Goal: Check status: Check status

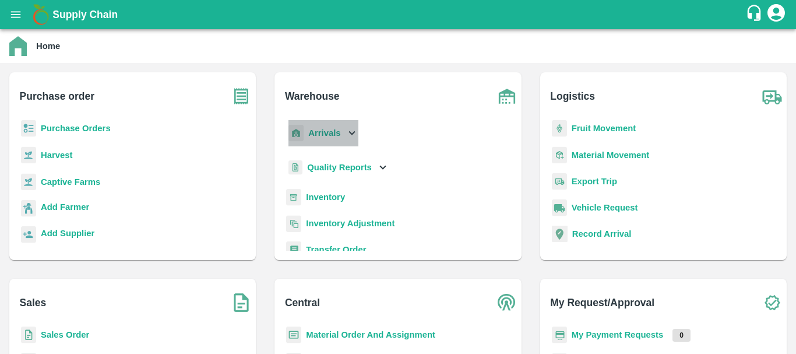
click at [322, 136] on b "Arrivals" at bounding box center [324, 132] width 32 height 9
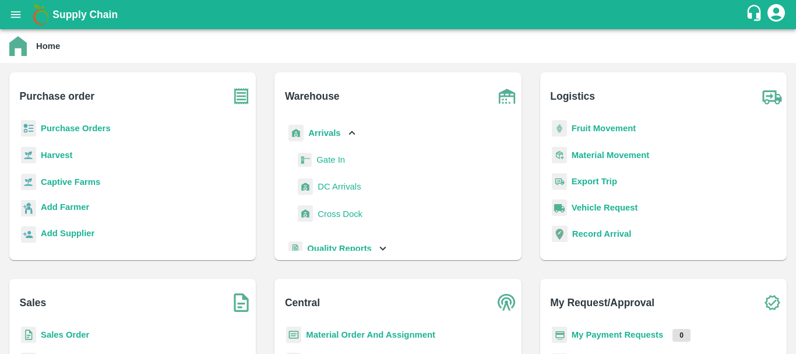
click at [332, 186] on span "DC Arrivals" at bounding box center [338, 186] width 43 height 13
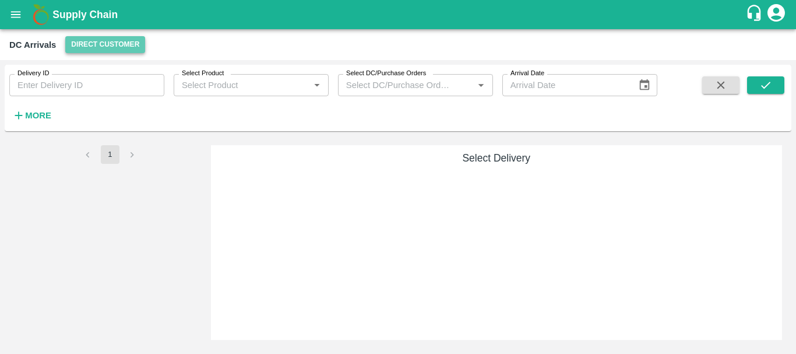
click at [96, 41] on button "Direct Customer" at bounding box center [105, 44] width 80 height 17
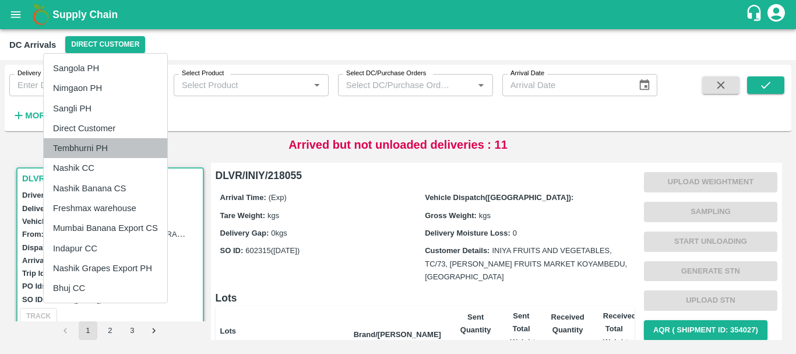
click at [89, 146] on li "Tembhurni PH" at bounding box center [105, 148] width 123 height 20
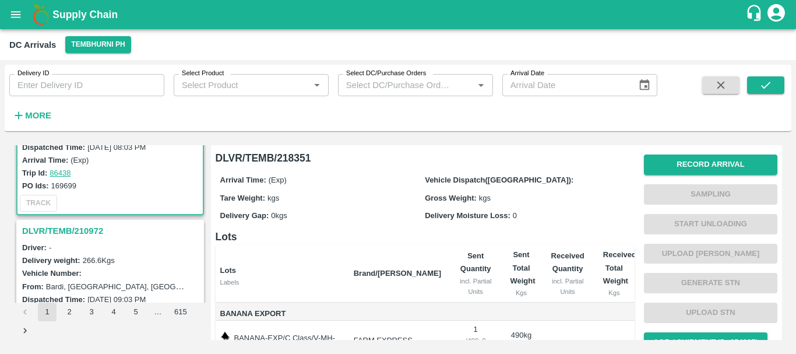
scroll to position [129, 0]
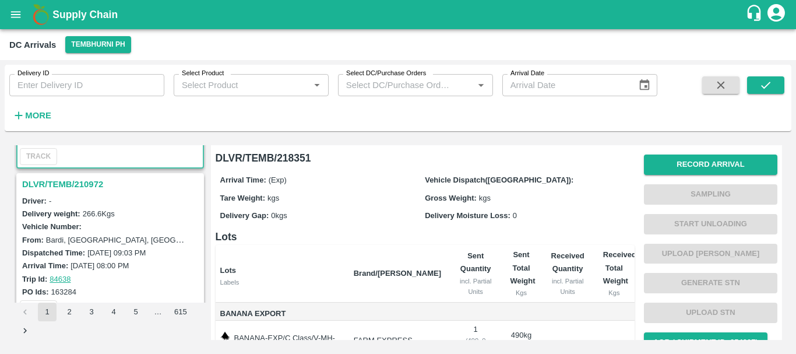
click at [77, 180] on h3 "DLVR/TEMB/210972" at bounding box center [111, 183] width 179 height 15
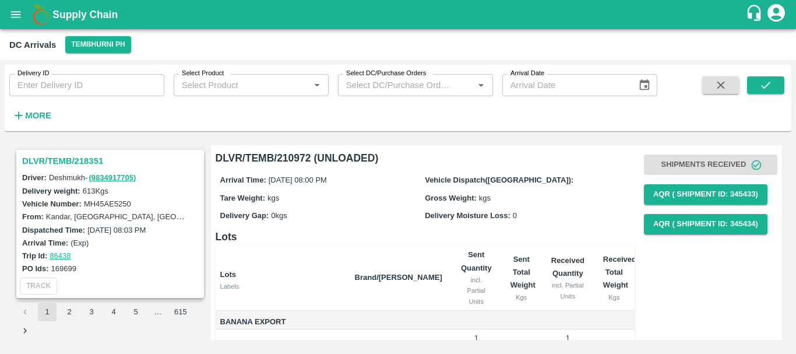
click at [58, 159] on h3 "DLVR/TEMB/218351" at bounding box center [111, 160] width 179 height 15
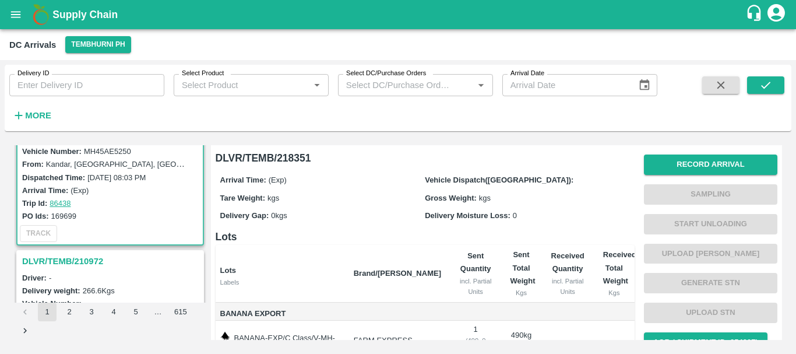
click at [82, 260] on h3 "DLVR/TEMB/210972" at bounding box center [111, 260] width 179 height 15
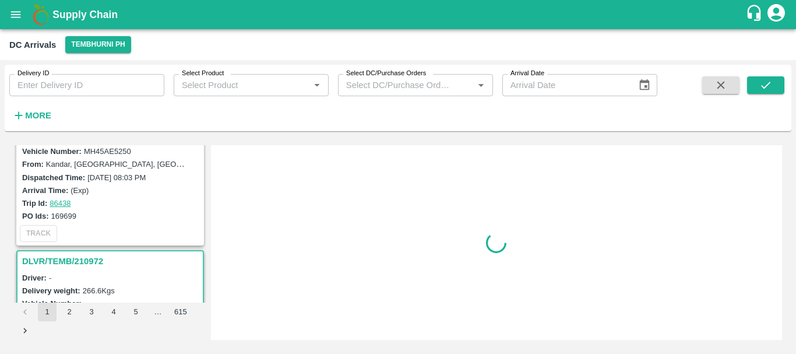
scroll to position [157, 0]
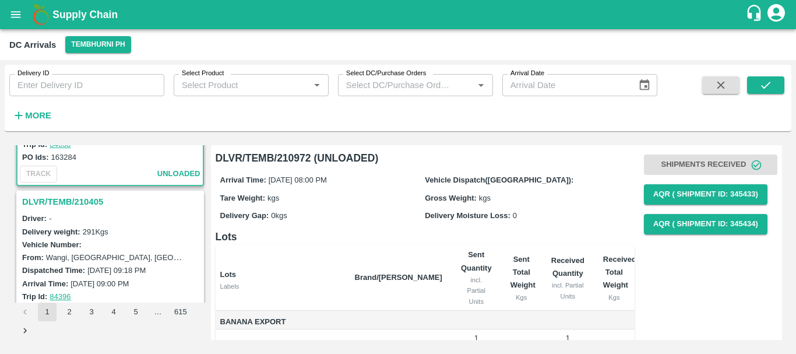
click at [69, 200] on h3 "DLVR/TEMB/210405" at bounding box center [111, 201] width 179 height 15
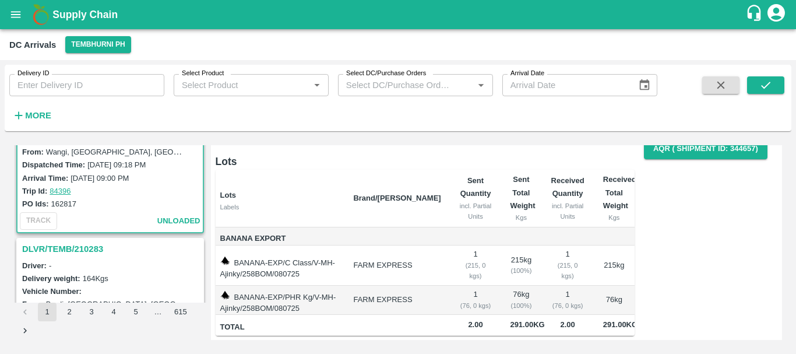
click at [82, 251] on h3 "DLVR/TEMB/210283" at bounding box center [111, 248] width 179 height 15
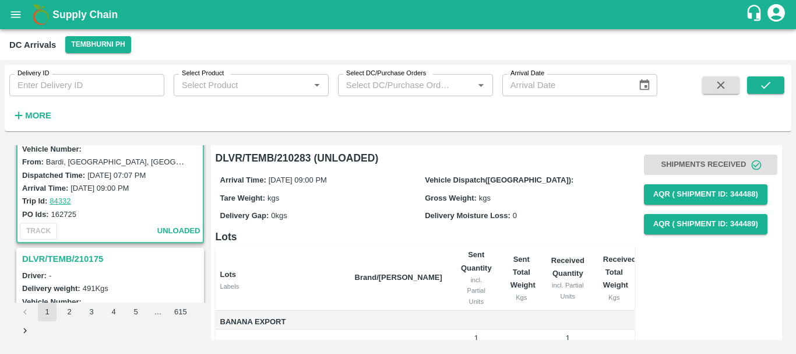
click at [74, 262] on h3 "DLVR/TEMB/210175" at bounding box center [111, 258] width 179 height 15
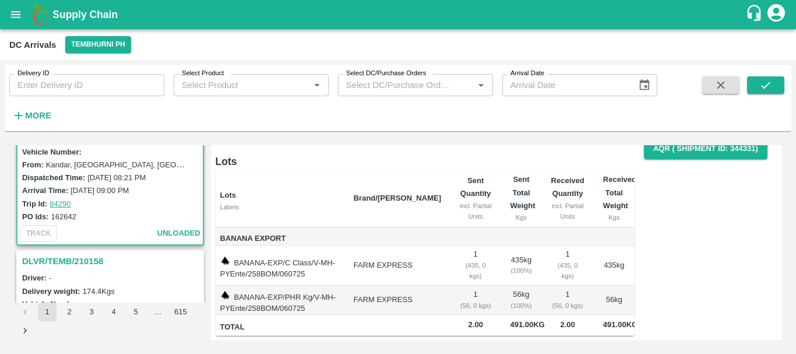
click at [86, 260] on h3 "DLVR/TEMB/210158" at bounding box center [111, 260] width 179 height 15
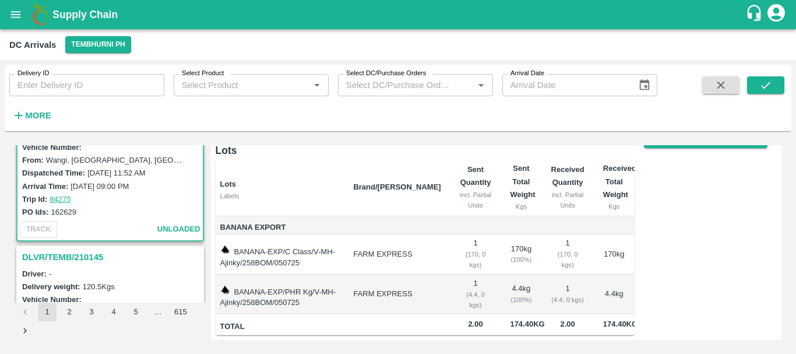
click at [70, 260] on h3 "DLVR/TEMB/210145" at bounding box center [111, 256] width 179 height 15
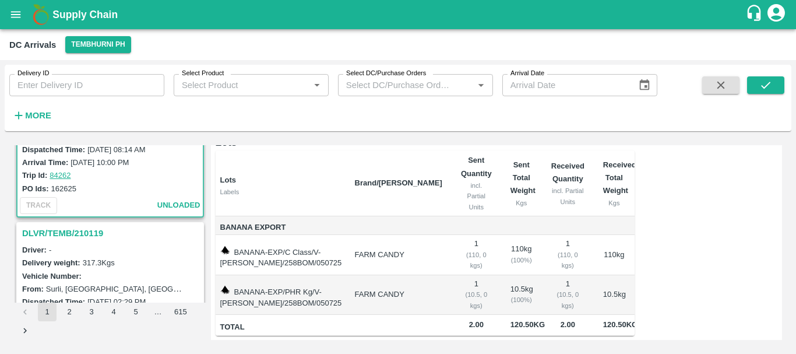
click at [81, 229] on h3 "DLVR/TEMB/210119" at bounding box center [111, 232] width 179 height 15
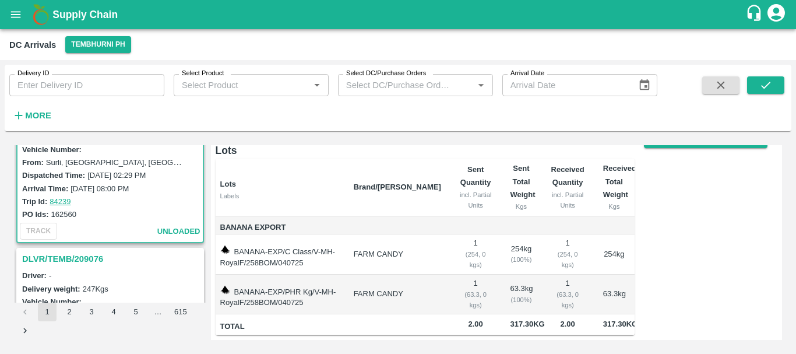
click at [82, 257] on h3 "DLVR/TEMB/209076" at bounding box center [111, 258] width 179 height 15
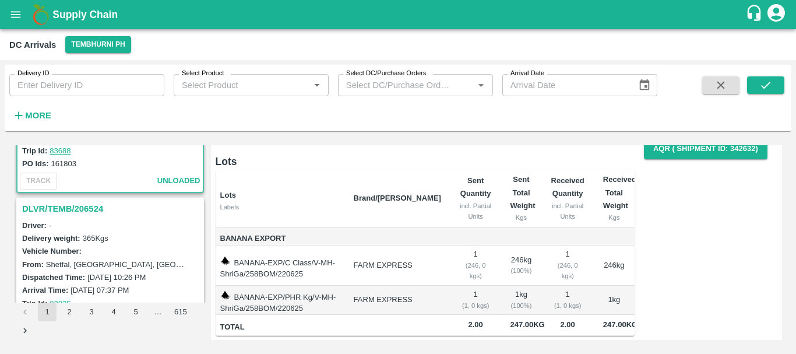
click at [61, 207] on h3 "DLVR/TEMB/206524" at bounding box center [111, 208] width 179 height 15
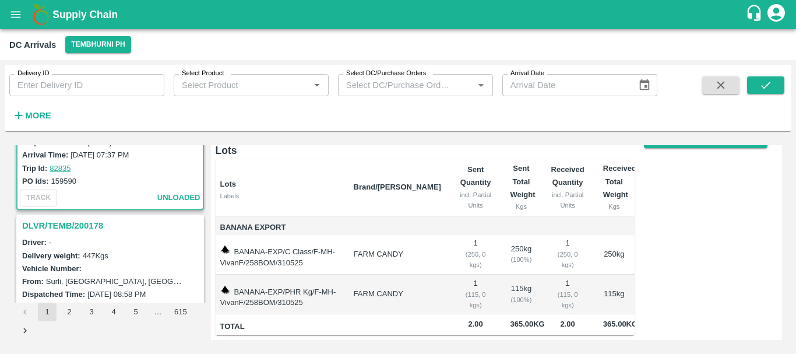
click at [67, 225] on h3 "DLVR/TEMB/200178" at bounding box center [111, 225] width 179 height 15
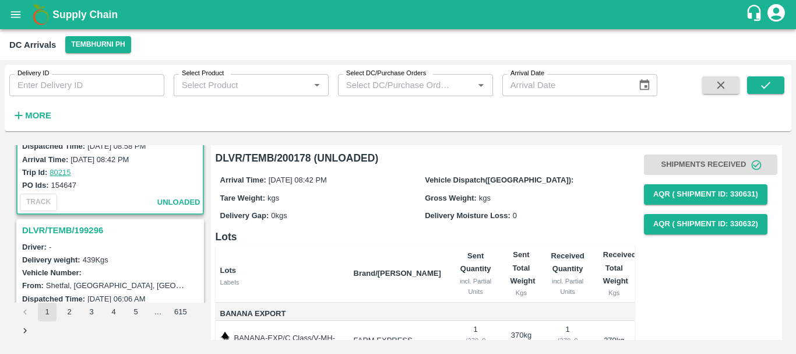
click at [84, 227] on h3 "DLVR/TEMB/199296" at bounding box center [111, 229] width 179 height 15
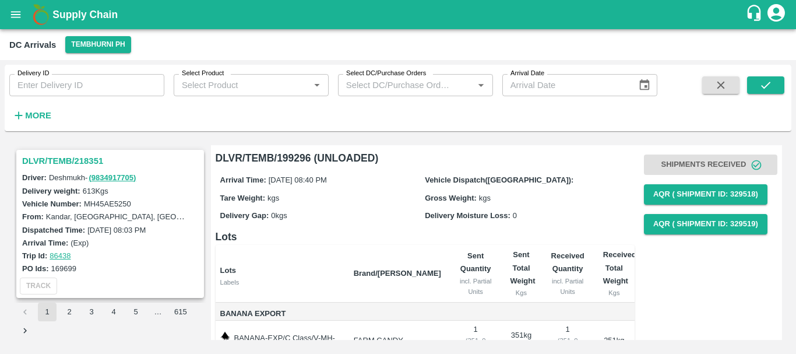
click at [62, 161] on h3 "DLVR/TEMB/218351" at bounding box center [111, 160] width 179 height 15
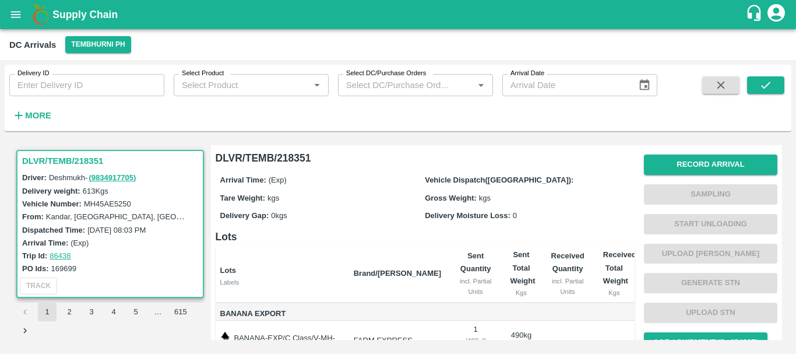
scroll to position [104, 0]
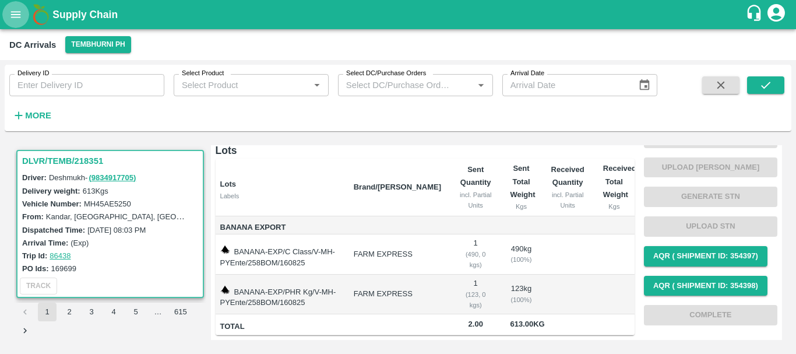
click at [15, 13] on icon "open drawer" at bounding box center [15, 14] width 13 height 13
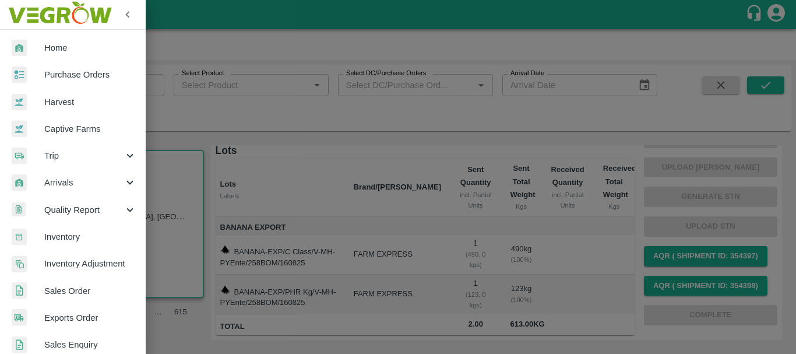
click at [221, 96] on div at bounding box center [398, 177] width 796 height 354
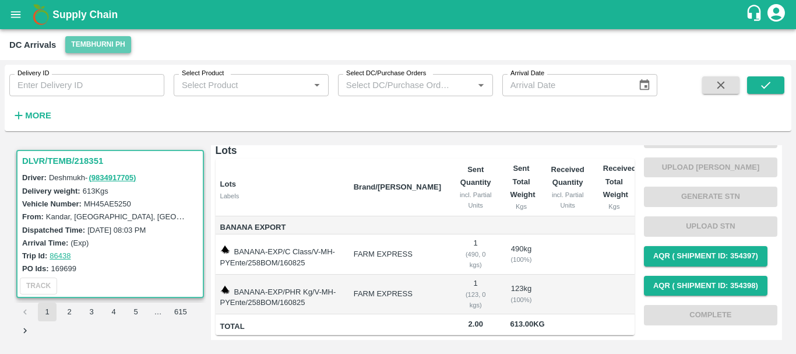
click at [105, 42] on button "Tembhurni PH" at bounding box center [97, 44] width 65 height 17
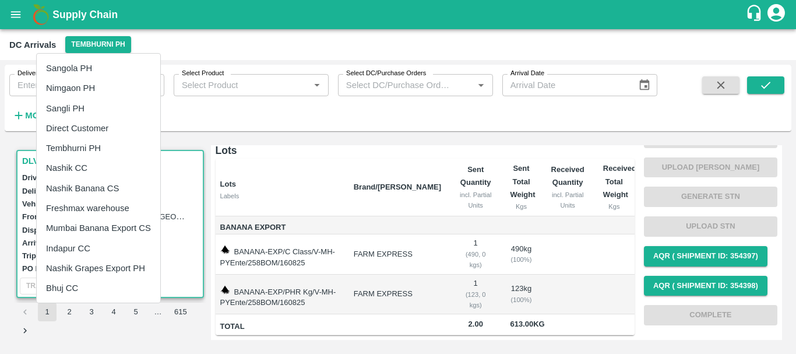
click at [253, 133] on div at bounding box center [398, 177] width 796 height 354
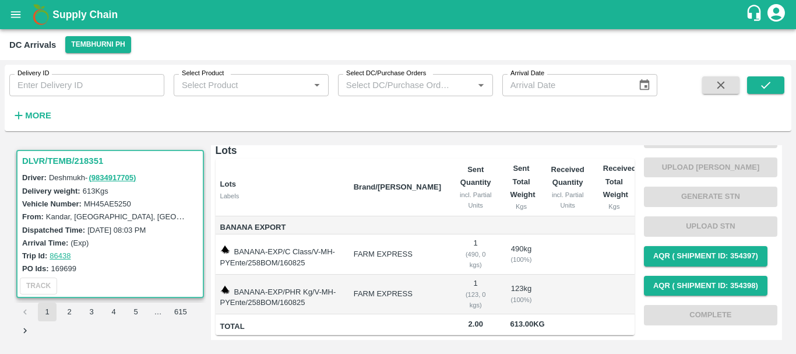
scroll to position [0, 0]
click at [90, 45] on button "Tembhurni PH" at bounding box center [97, 44] width 65 height 17
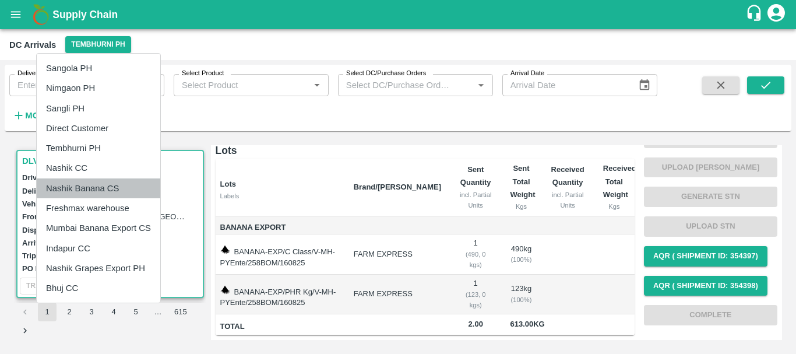
click at [72, 191] on li "Nashik Banana CS" at bounding box center [98, 188] width 123 height 20
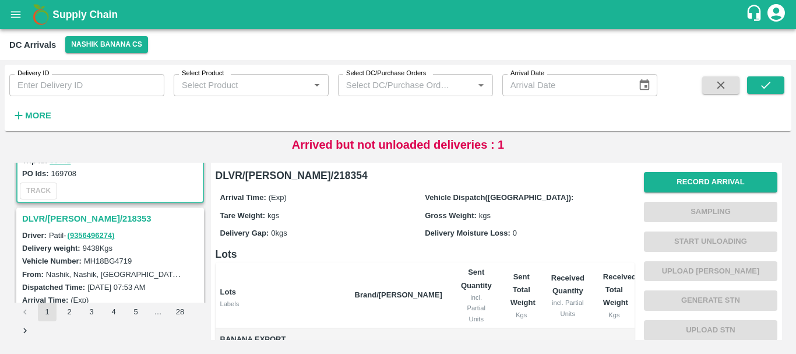
scroll to position [113, 0]
click at [80, 218] on h3 "DLVR/[PERSON_NAME]/218353" at bounding box center [111, 217] width 179 height 15
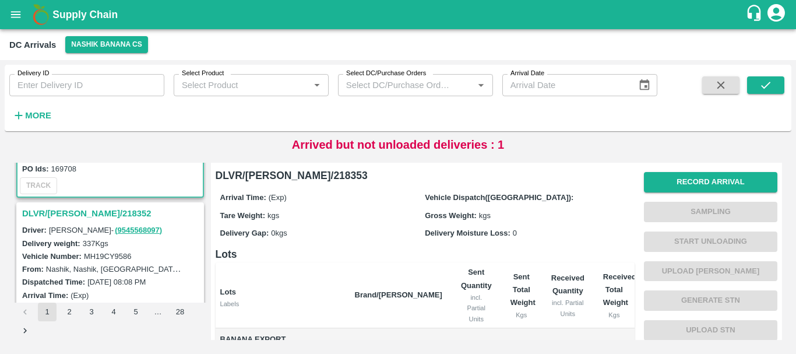
scroll to position [274, 0]
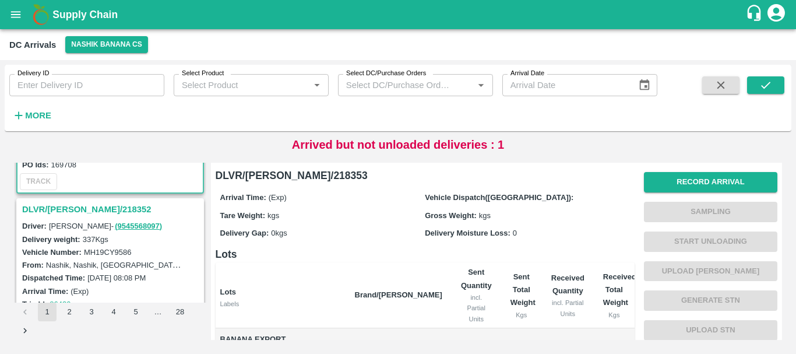
click at [84, 209] on h3 "DLVR/[PERSON_NAME]/218352" at bounding box center [111, 209] width 179 height 15
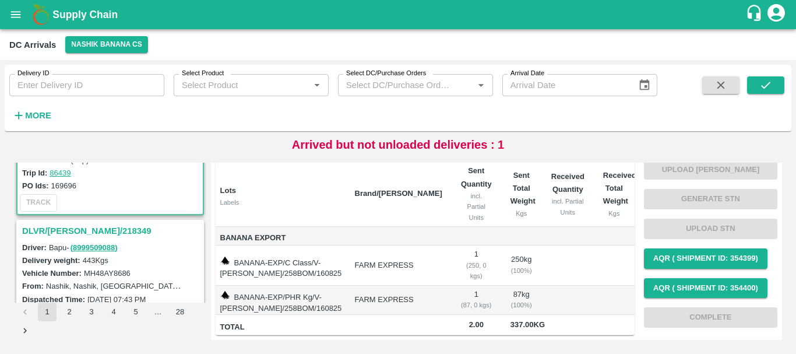
scroll to position [405, 0]
click at [87, 231] on h3 "DLVR/[PERSON_NAME]/218349" at bounding box center [111, 229] width 179 height 15
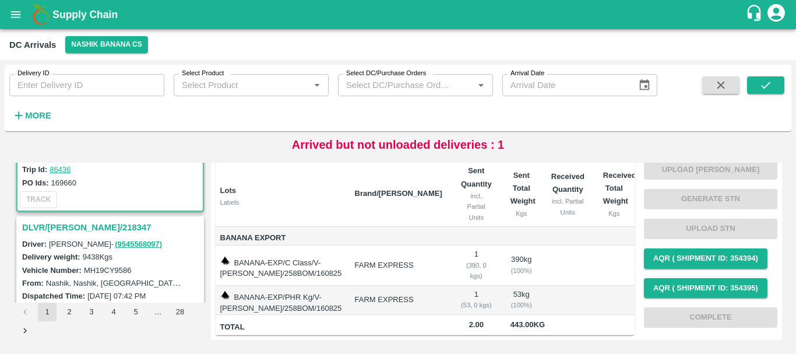
click at [86, 225] on h3 "DLVR/[PERSON_NAME]/218347" at bounding box center [111, 227] width 179 height 15
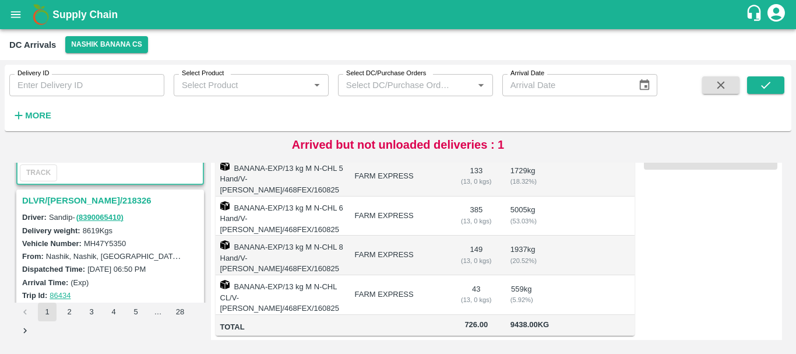
click at [78, 202] on h3 "DLVR/[PERSON_NAME]/218326" at bounding box center [111, 200] width 179 height 15
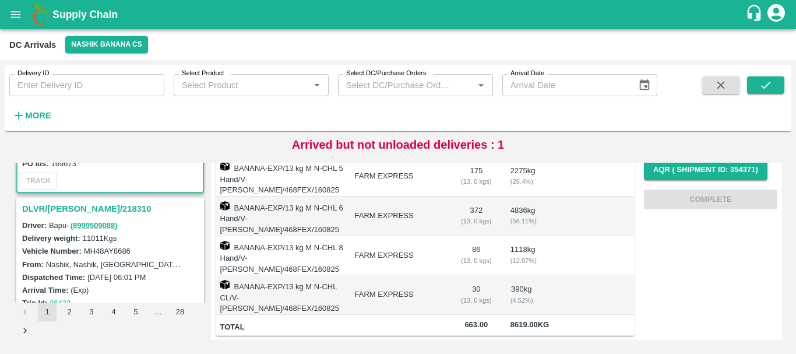
click at [83, 209] on h3 "DLVR/[PERSON_NAME]/218310" at bounding box center [111, 208] width 179 height 15
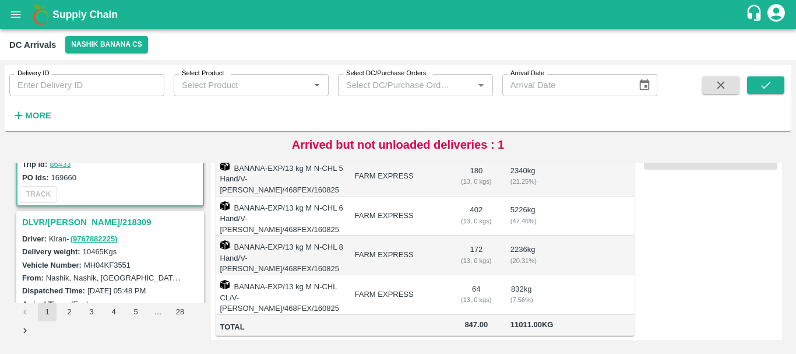
click at [93, 221] on h3 "DLVR/[PERSON_NAME]/218309" at bounding box center [111, 221] width 179 height 15
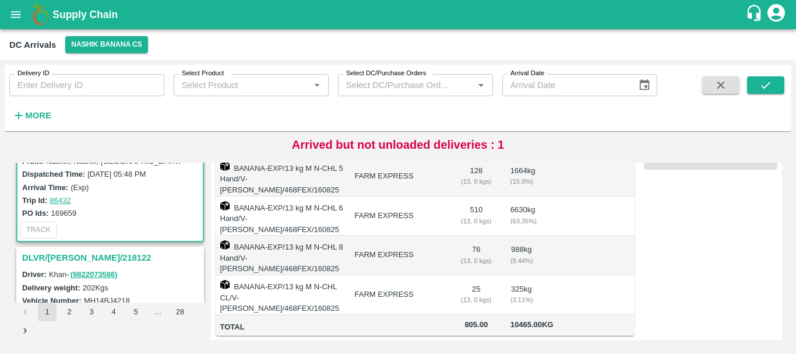
click at [85, 255] on h3 "DLVR/[PERSON_NAME]/218122" at bounding box center [111, 257] width 179 height 15
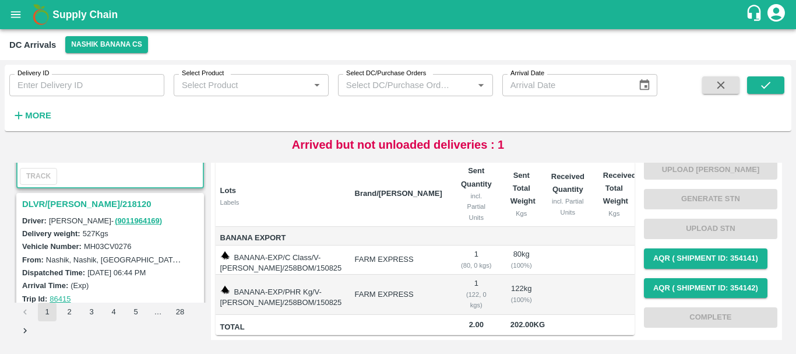
click at [84, 203] on h3 "DLVR/[PERSON_NAME]/218120" at bounding box center [111, 203] width 179 height 15
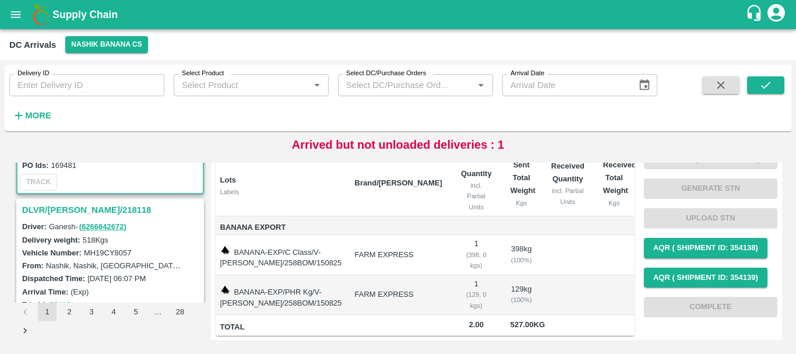
click at [73, 207] on h3 "DLVR/[PERSON_NAME]/218118" at bounding box center [111, 209] width 179 height 15
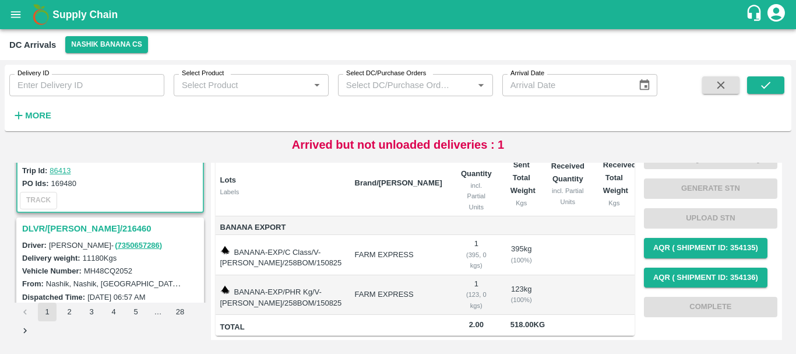
click at [81, 222] on h3 "DLVR/[PERSON_NAME]/216460" at bounding box center [111, 228] width 179 height 15
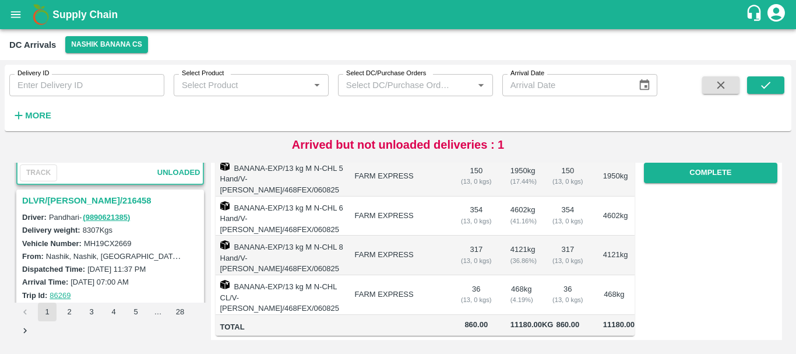
click at [83, 206] on h3 "DLVR/[PERSON_NAME]/216458" at bounding box center [111, 200] width 179 height 15
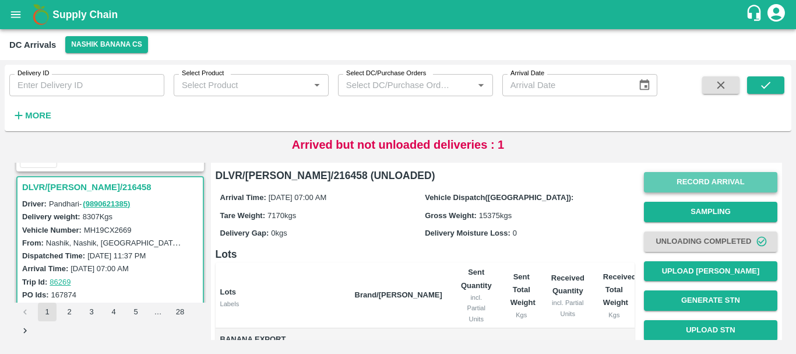
click at [684, 179] on button "Record Arrival" at bounding box center [710, 182] width 133 height 20
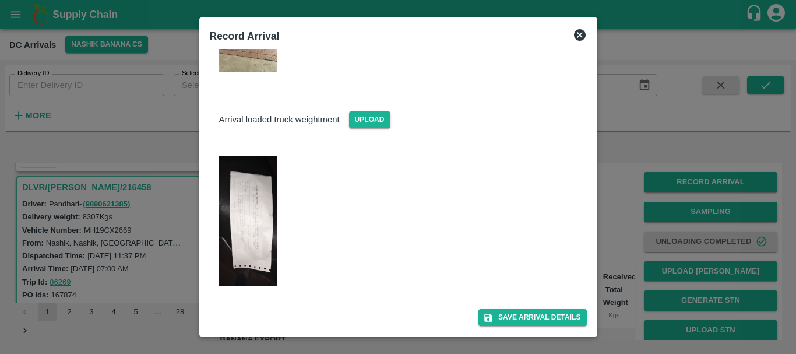
click at [250, 206] on img at bounding box center [248, 220] width 58 height 129
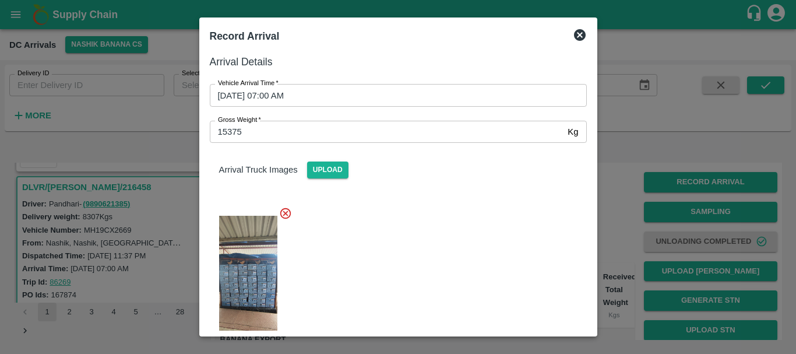
scroll to position [273, 0]
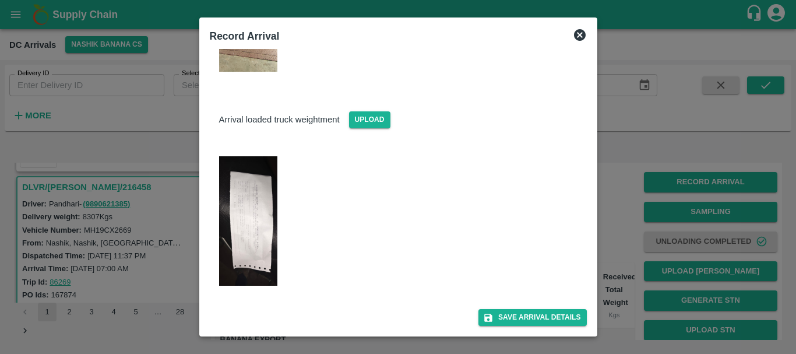
click at [626, 223] on div at bounding box center [398, 177] width 796 height 354
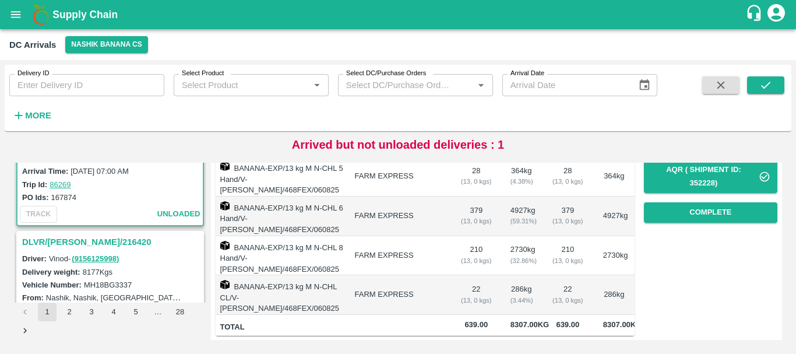
scroll to position [1915, 0]
click at [73, 246] on h3 "DLVR/[PERSON_NAME]/216420" at bounding box center [111, 242] width 179 height 15
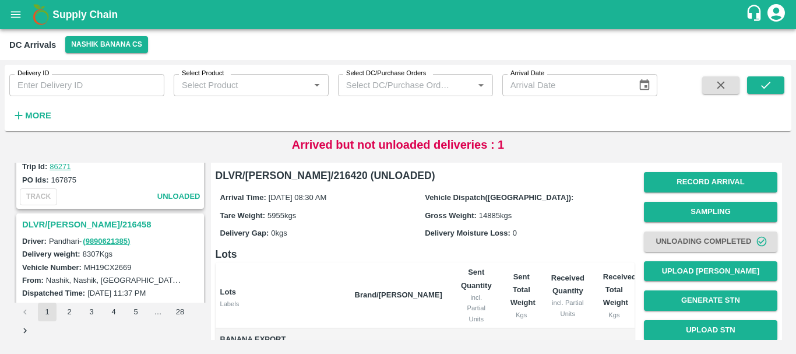
scroll to position [1780, 0]
click at [84, 224] on h3 "DLVR/[PERSON_NAME]/216458" at bounding box center [111, 224] width 179 height 15
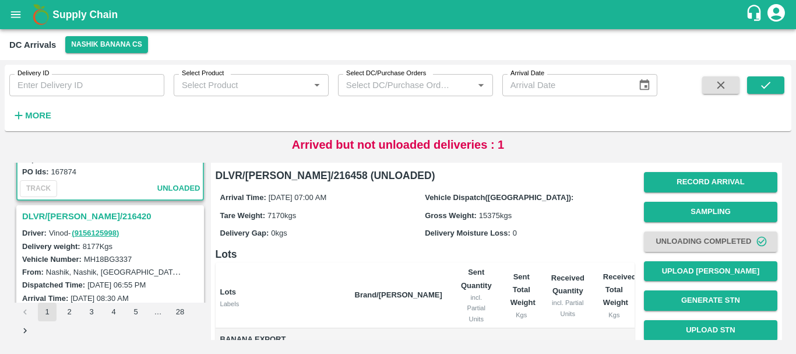
click at [92, 217] on h3 "DLVR/[PERSON_NAME]/216420" at bounding box center [111, 216] width 179 height 15
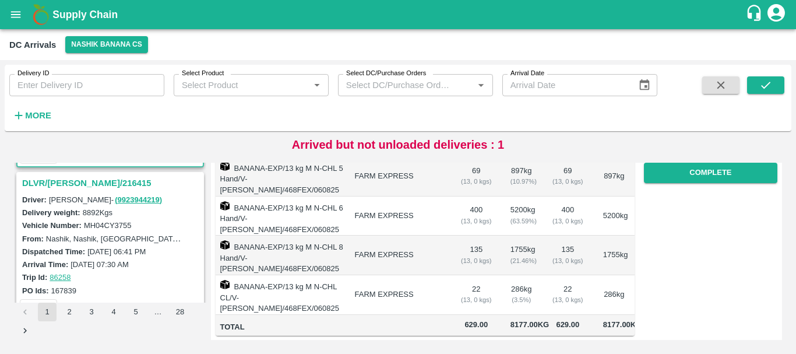
scroll to position [2128, 0]
click at [77, 176] on h3 "DLVR/[PERSON_NAME]/216415" at bounding box center [111, 182] width 179 height 15
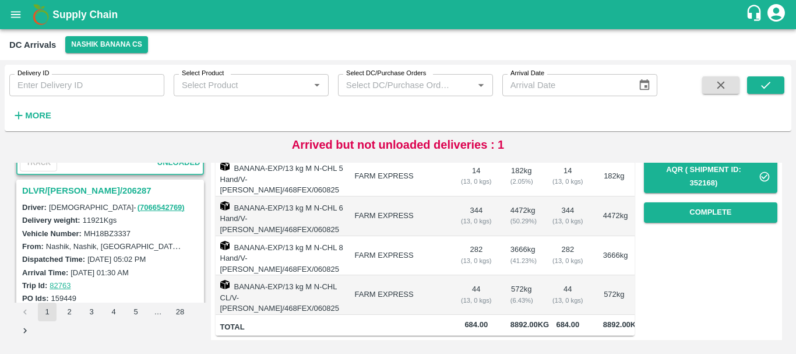
scroll to position [2272, 0]
click at [80, 188] on h3 "DLVR/[PERSON_NAME]/206287" at bounding box center [111, 189] width 179 height 15
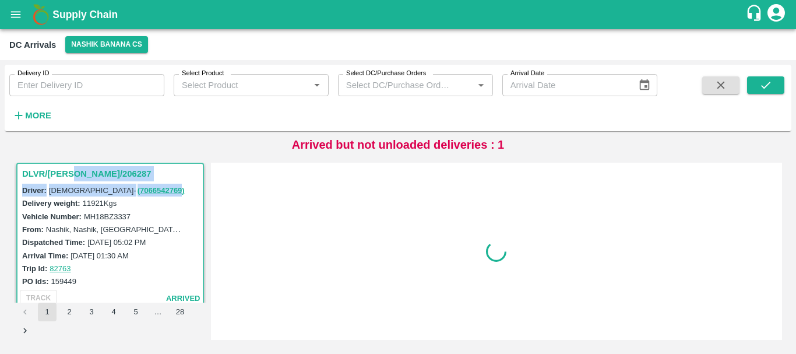
click at [80, 188] on div "DLVR/[PERSON_NAME]/206287 Driver: Umesh - ( 7066542769 ) Delivery weight: 11921…" at bounding box center [110, 235] width 188 height 147
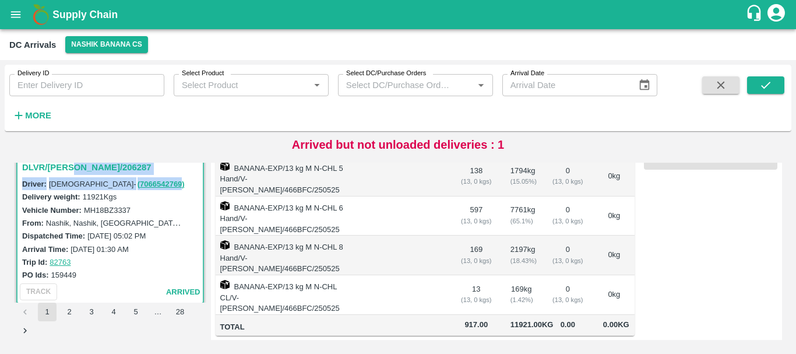
scroll to position [2295, 0]
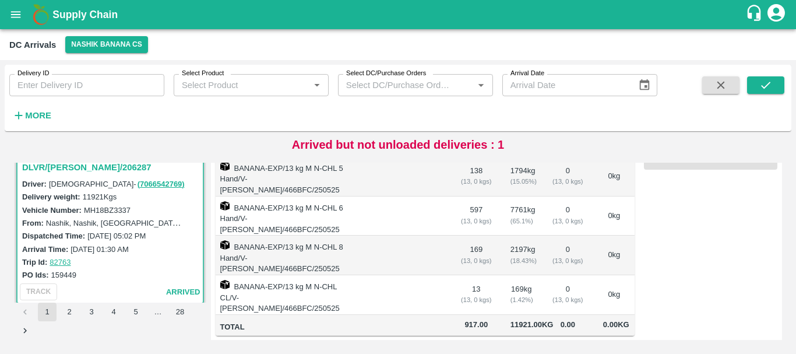
click at [167, 202] on div "Delivery weight: 11921 Kgs" at bounding box center [111, 196] width 179 height 13
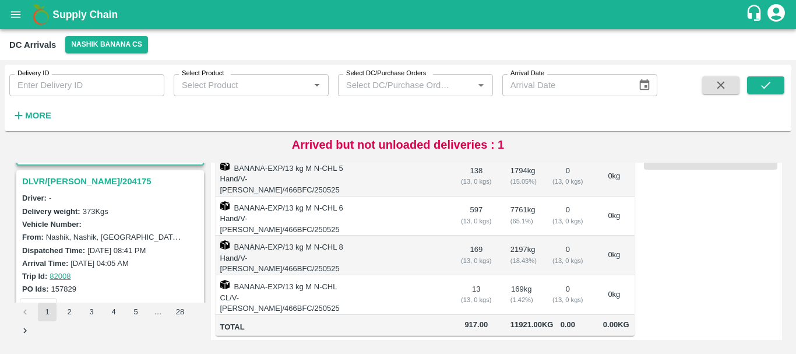
click at [97, 180] on h3 "DLVR/[PERSON_NAME]/204175" at bounding box center [111, 181] width 179 height 15
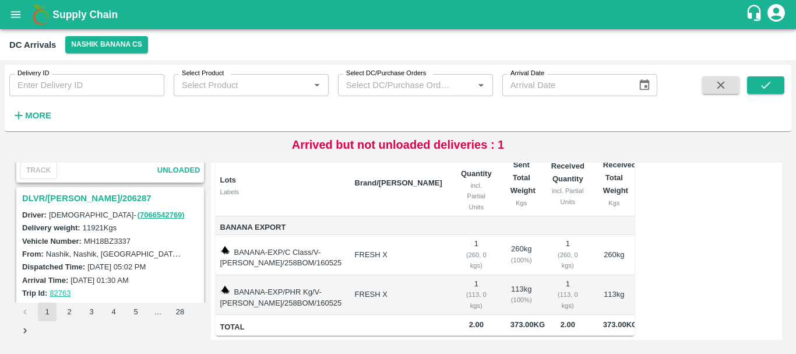
click at [86, 199] on h3 "DLVR/[PERSON_NAME]/206287" at bounding box center [111, 197] width 179 height 15
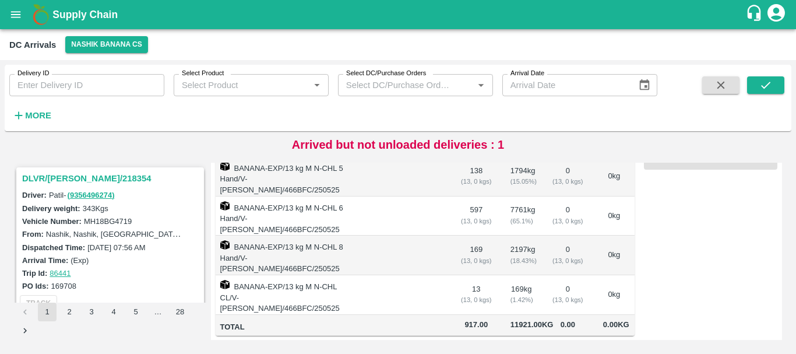
click at [76, 178] on h3 "DLVR/[PERSON_NAME]/218354" at bounding box center [111, 178] width 179 height 15
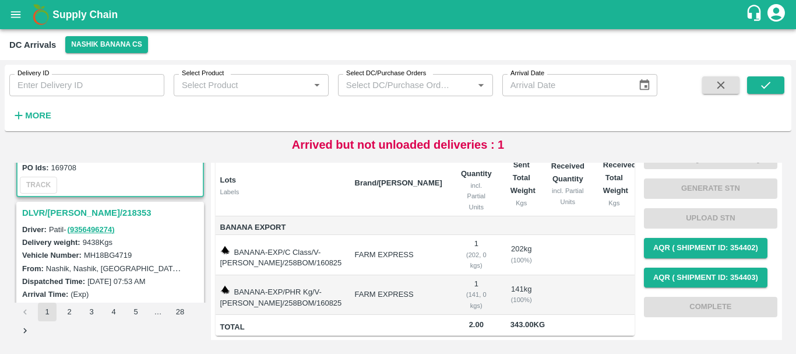
scroll to position [122, 0]
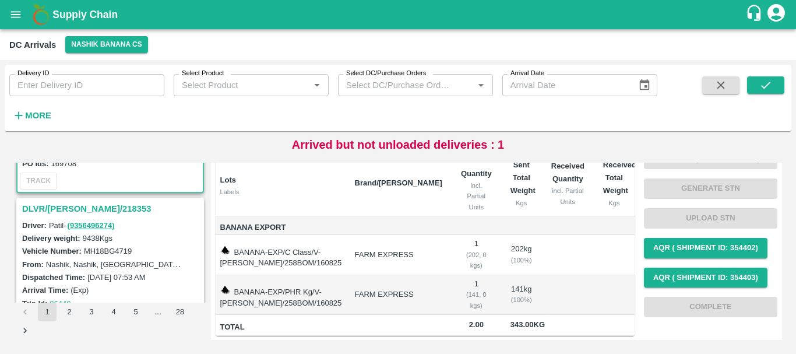
click at [63, 210] on h3 "DLVR/[PERSON_NAME]/218353" at bounding box center [111, 208] width 179 height 15
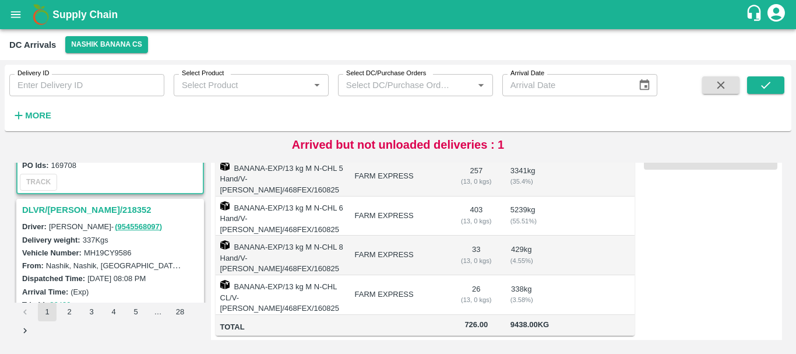
scroll to position [279, 0]
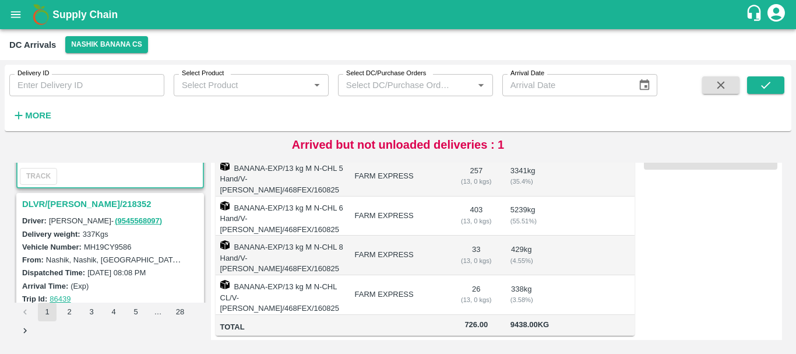
click at [73, 206] on h3 "DLVR/[PERSON_NAME]/218352" at bounding box center [111, 203] width 179 height 15
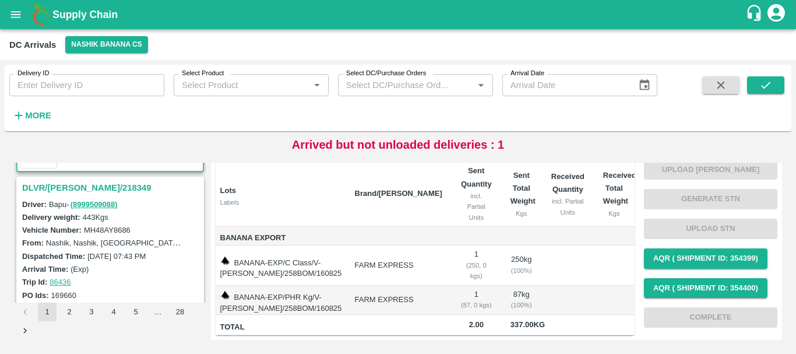
scroll to position [449, 0]
click at [88, 187] on h3 "DLVR/[PERSON_NAME]/218349" at bounding box center [111, 186] width 179 height 15
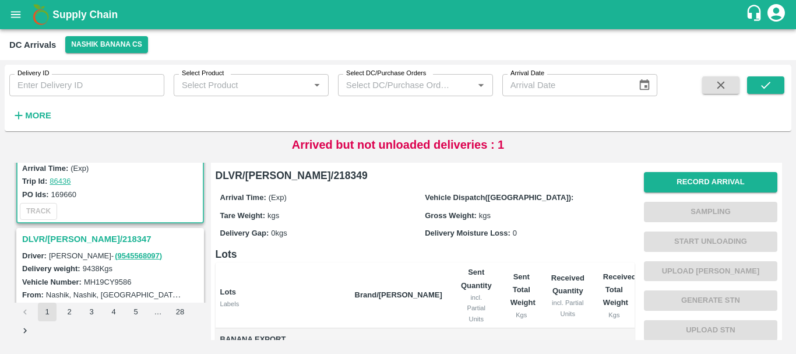
scroll to position [549, 0]
click at [83, 236] on h3 "DLVR/[PERSON_NAME]/218347" at bounding box center [111, 238] width 179 height 15
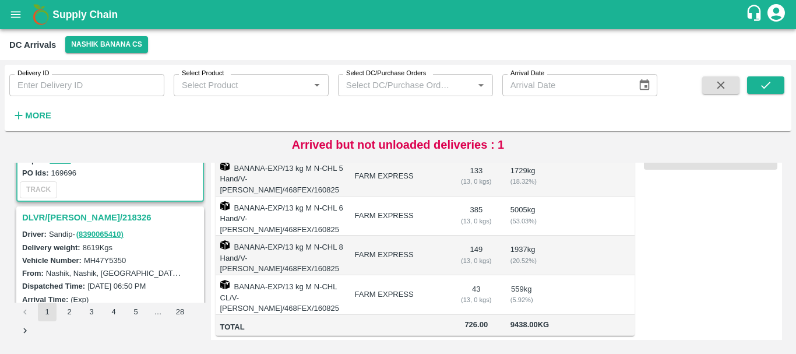
scroll to position [723, 0]
click at [82, 214] on h3 "DLVR/[PERSON_NAME]/218326" at bounding box center [111, 216] width 179 height 15
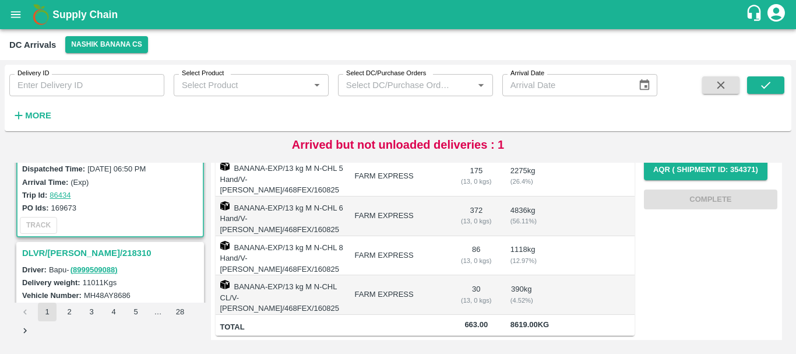
scroll to position [935, 0]
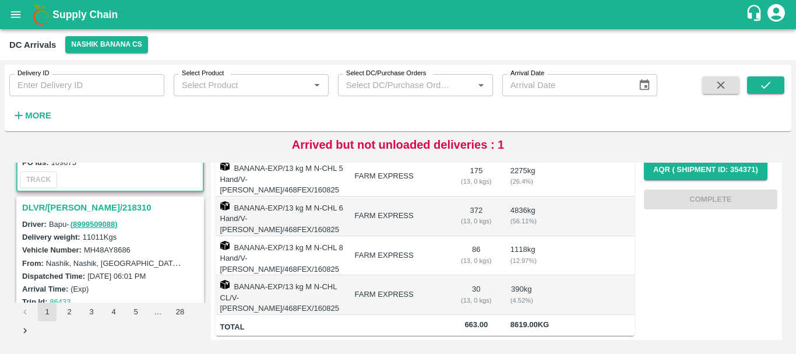
click at [72, 209] on h3 "DLVR/[PERSON_NAME]/218310" at bounding box center [111, 207] width 179 height 15
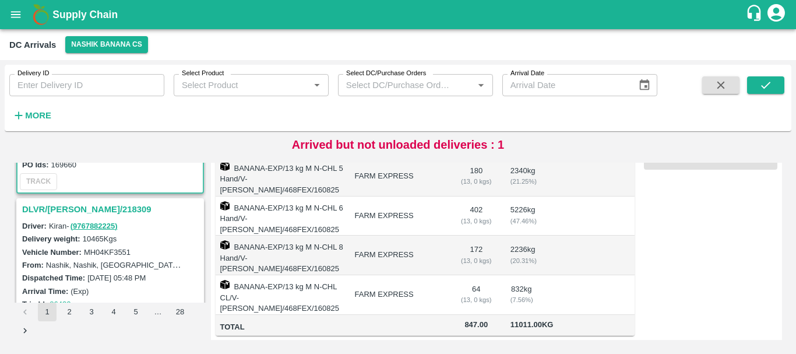
click at [83, 206] on h3 "DLVR/[PERSON_NAME]/218309" at bounding box center [111, 209] width 179 height 15
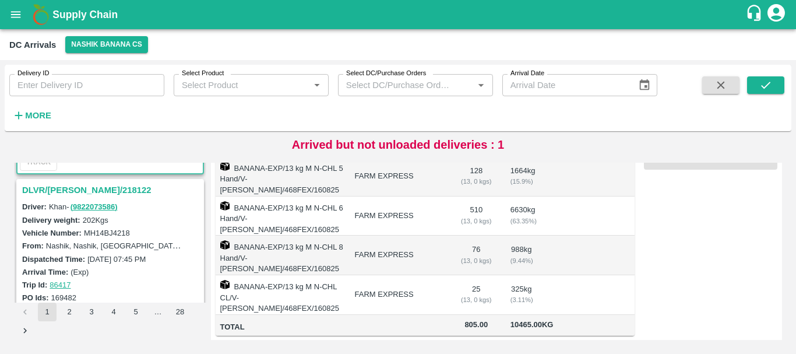
click at [67, 187] on h3 "DLVR/[PERSON_NAME]/218122" at bounding box center [111, 189] width 179 height 15
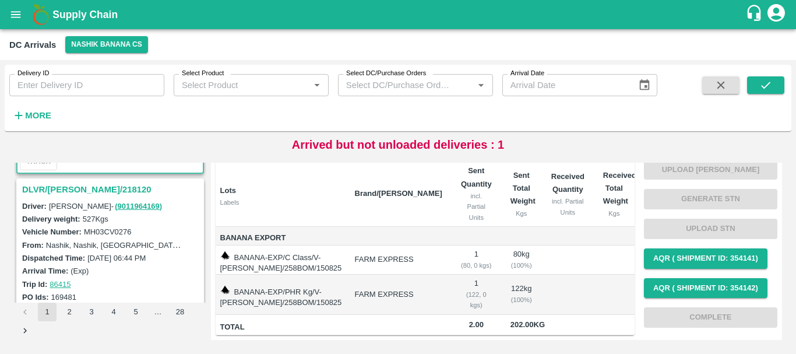
click at [81, 186] on h3 "DLVR/[PERSON_NAME]/218120" at bounding box center [111, 189] width 179 height 15
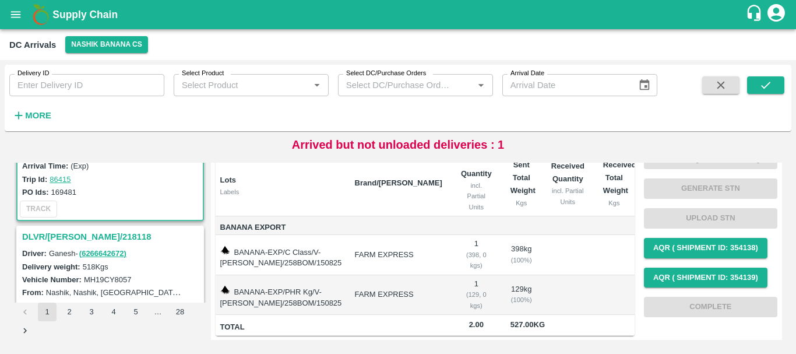
click at [89, 234] on h3 "DLVR/[PERSON_NAME]/218118" at bounding box center [111, 236] width 179 height 15
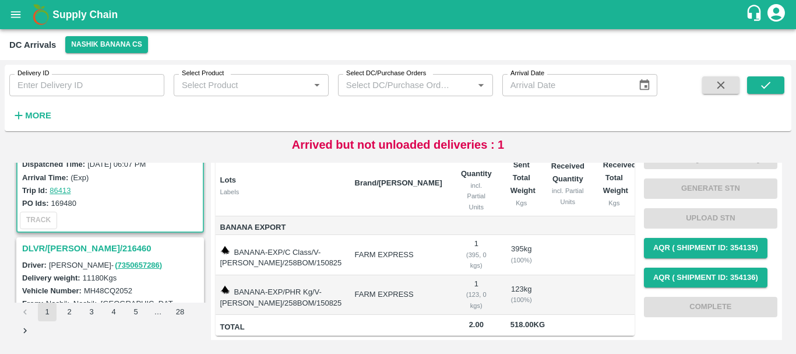
click at [70, 247] on h3 "DLVR/[PERSON_NAME]/216460" at bounding box center [111, 248] width 179 height 15
